Goal: Book appointment/travel/reservation

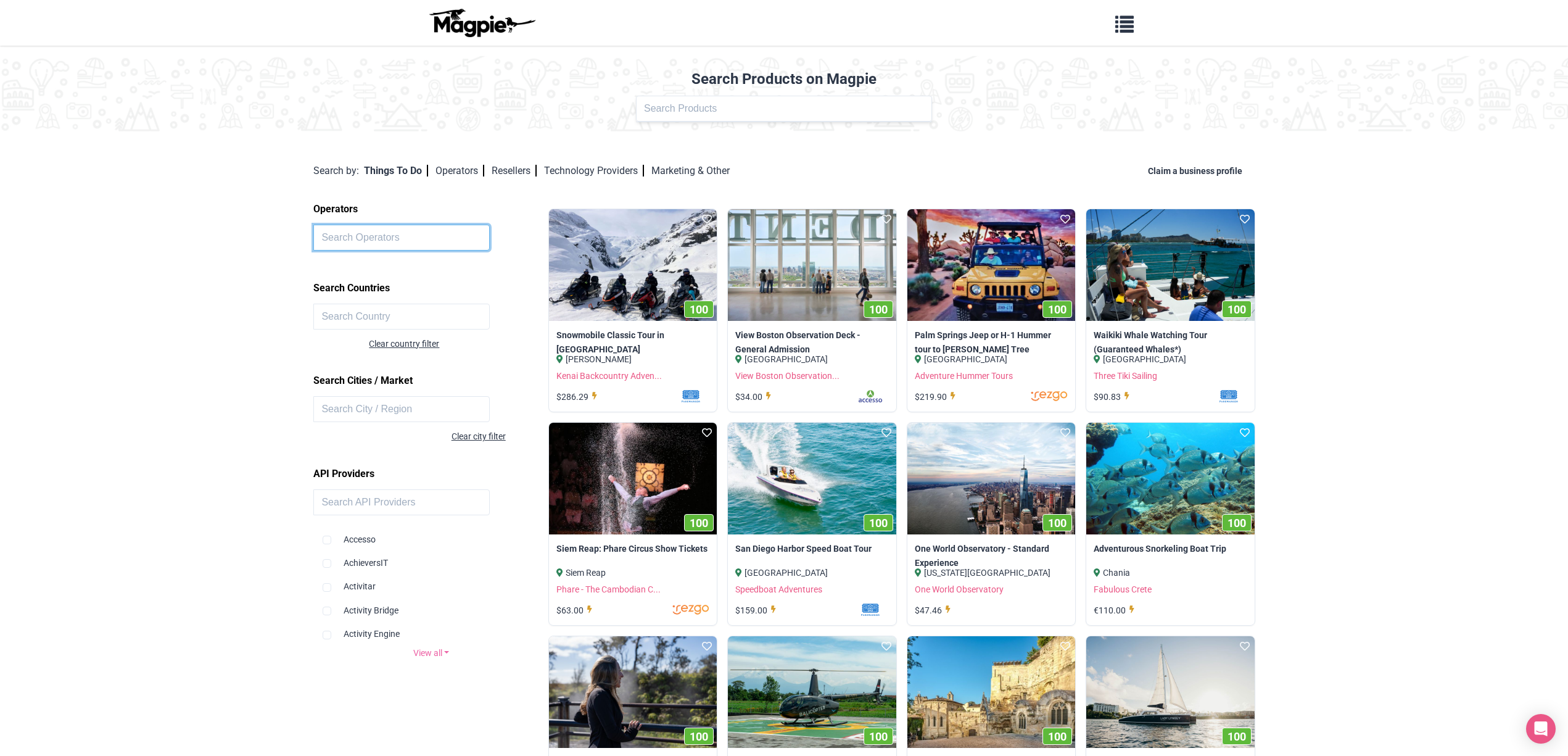
click at [374, 236] on input "text" at bounding box center [401, 237] width 176 height 26
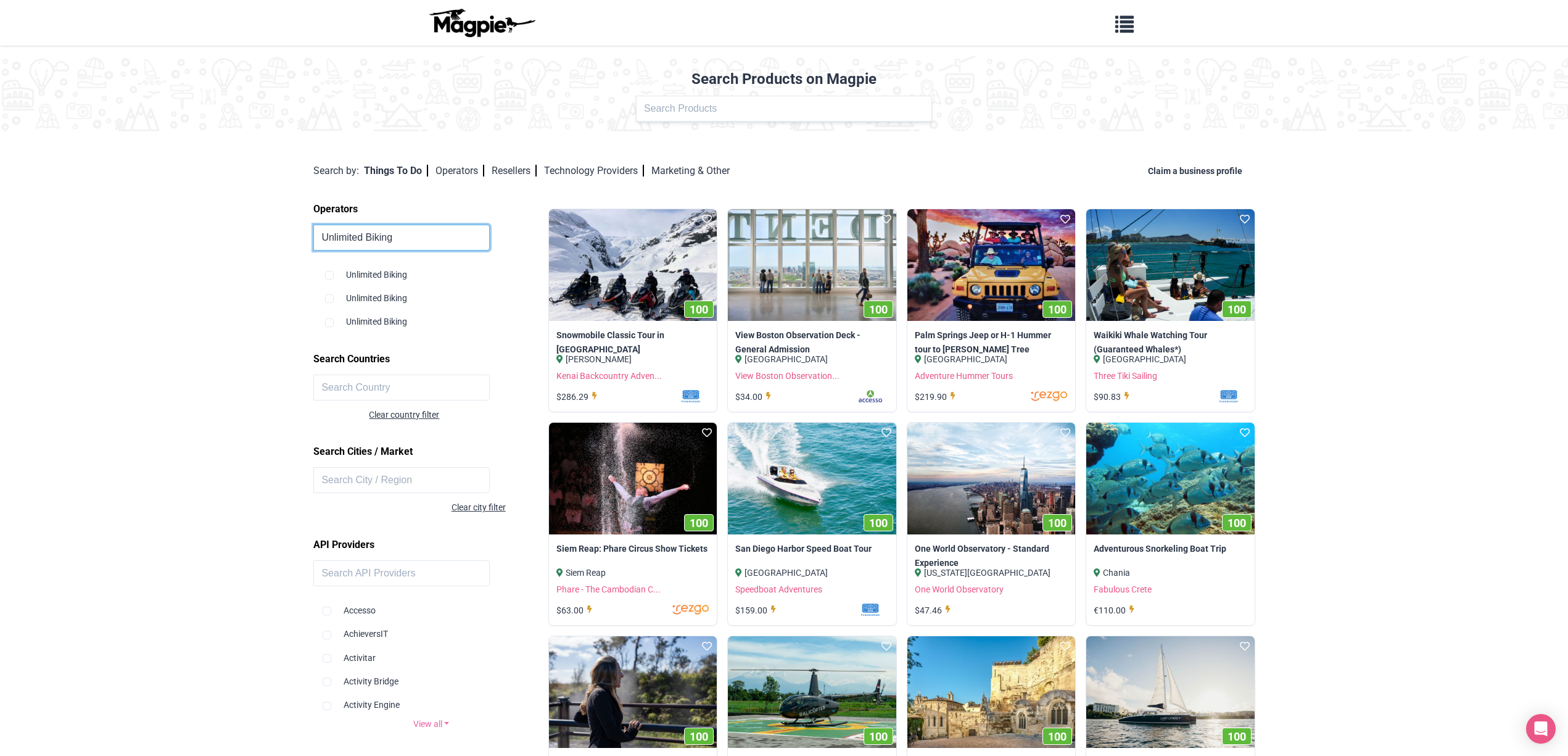
type input "Unlimited Biking"
click at [330, 277] on input "checkbox" at bounding box center [329, 275] width 8 height 8
checkbox input "true"
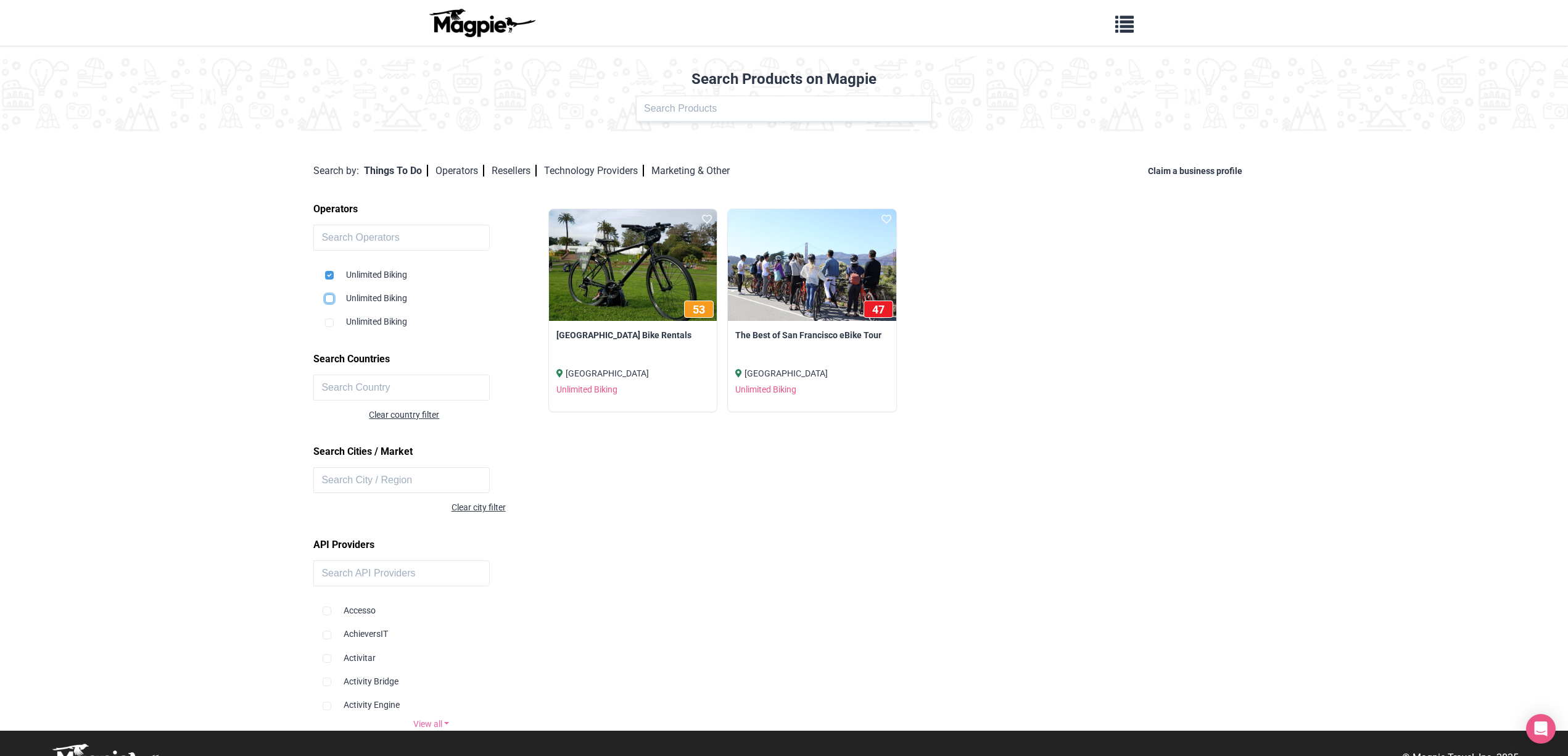
click at [330, 297] on input "checkbox" at bounding box center [329, 298] width 8 height 8
checkbox input "true"
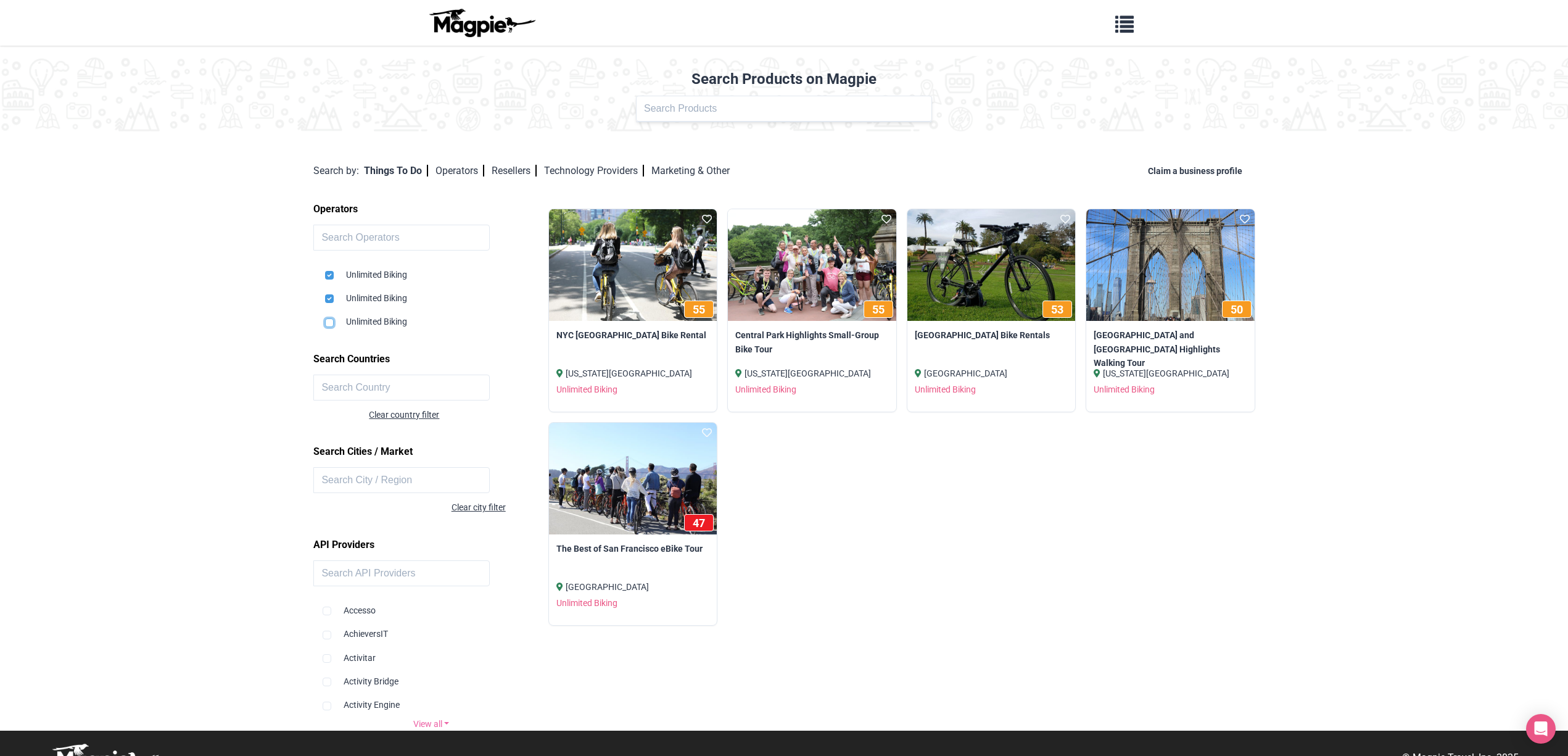
click at [330, 321] on input "checkbox" at bounding box center [329, 322] width 8 height 8
checkbox input "true"
click at [637, 487] on img at bounding box center [633, 476] width 168 height 113
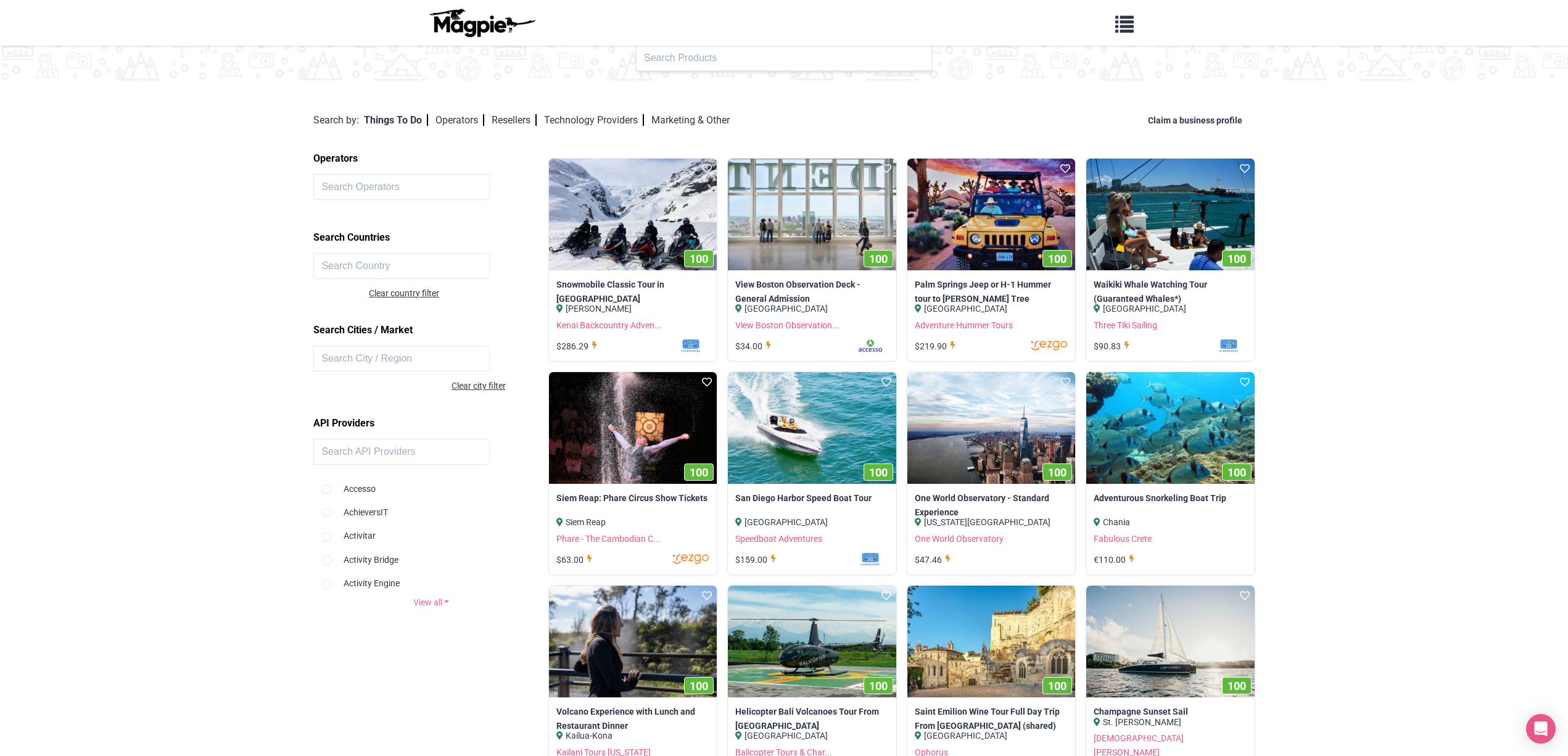
scroll to position [51, 0]
click at [436, 601] on link "View all" at bounding box center [431, 601] width 235 height 14
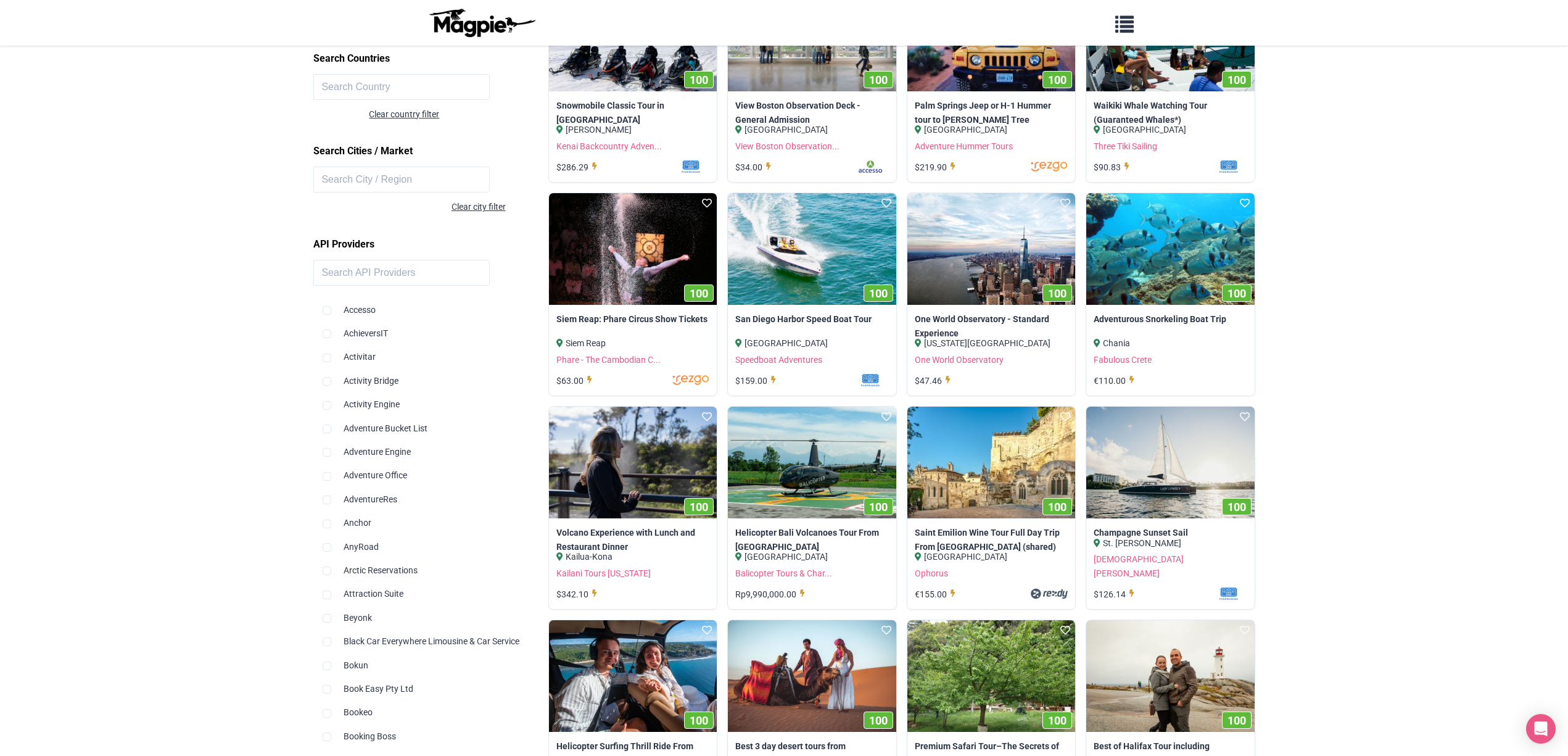
scroll to position [0, 0]
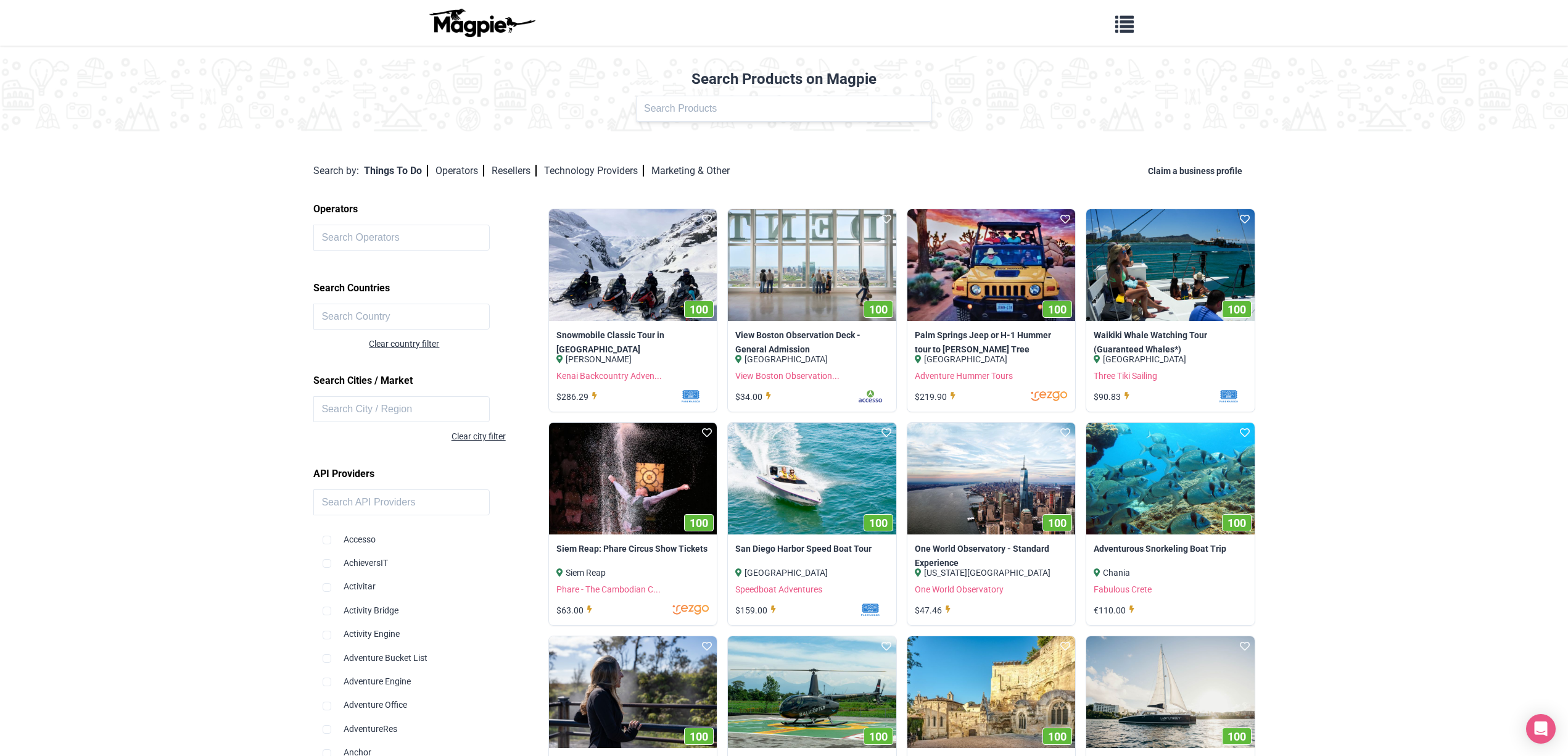
click at [460, 25] on img at bounding box center [481, 23] width 111 height 30
